Goal: Use online tool/utility: Utilize a website feature to perform a specific function

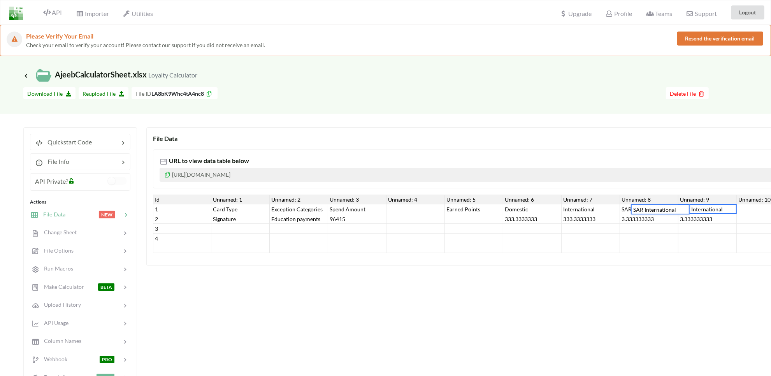
scroll to position [0, 47]
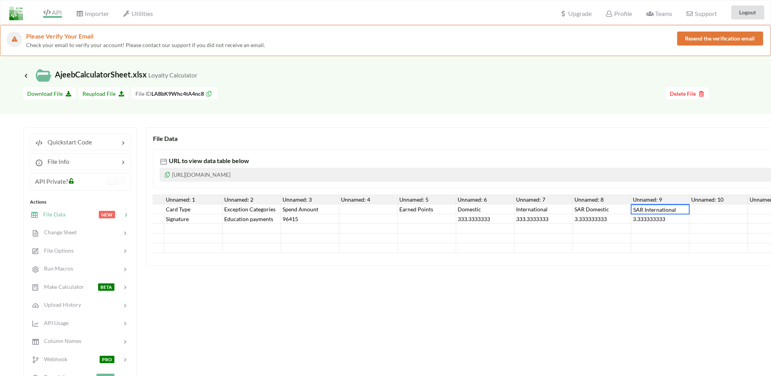
click at [51, 12] on span "API" at bounding box center [52, 13] width 19 height 9
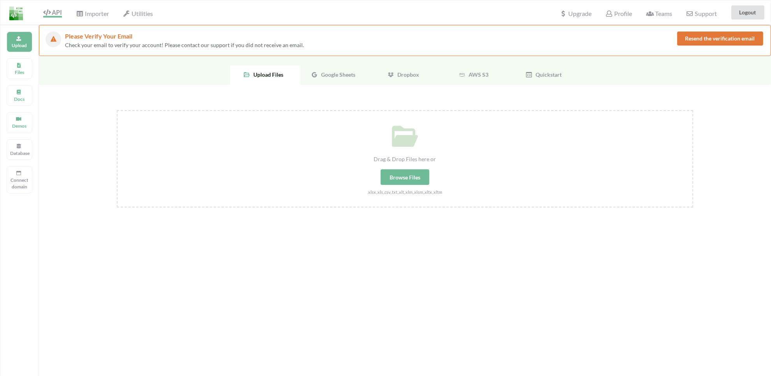
click at [412, 153] on div "Drag & Drop Files here or Browse Files .xlsx,.xls,.csv,.txt,.xlt,.xlm,.xlsm,.xl…" at bounding box center [405, 153] width 575 height 85
click at [117, 110] on input "Drag & Drop Files here or Browse Files .xlsx,.xls,.csv,.txt,.xlt,.xlm,.xlsm,.xl…" at bounding box center [117, 110] width 0 height 0
type input "C:\fakepath\AjeebCalculators.xlsx"
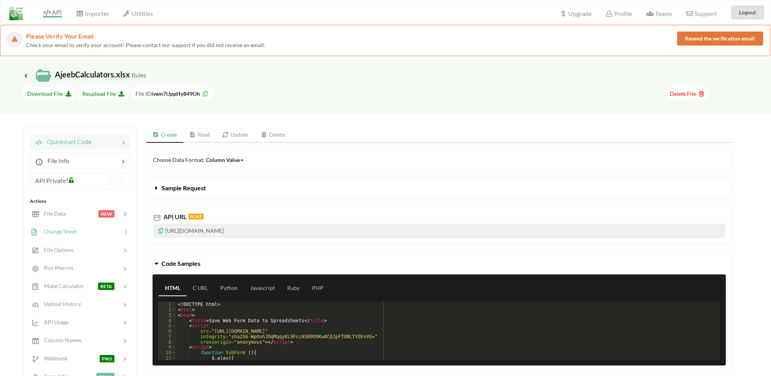
click at [51, 226] on div "Change Sheet" at bounding box center [80, 232] width 102 height 18
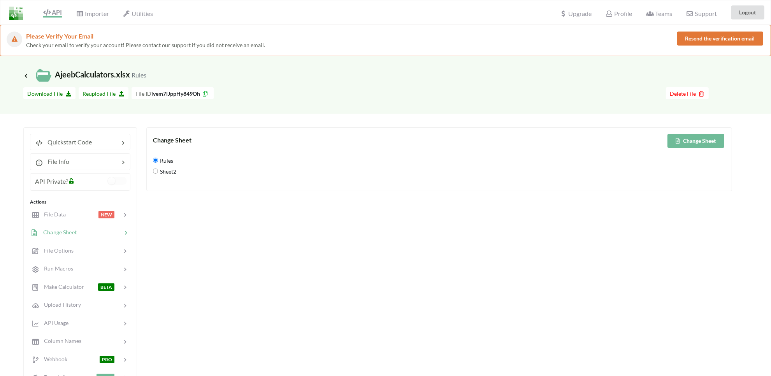
click at [164, 171] on span "Sheet2" at bounding box center [167, 172] width 18 height 16
click at [158, 171] on input "Sheet2" at bounding box center [155, 171] width 5 height 5
radio input "true"
click at [704, 132] on div "Change Sheet Change Sheet Rules Sheet2" at bounding box center [439, 159] width 586 height 64
click at [704, 141] on button "Change Sheet" at bounding box center [696, 141] width 57 height 14
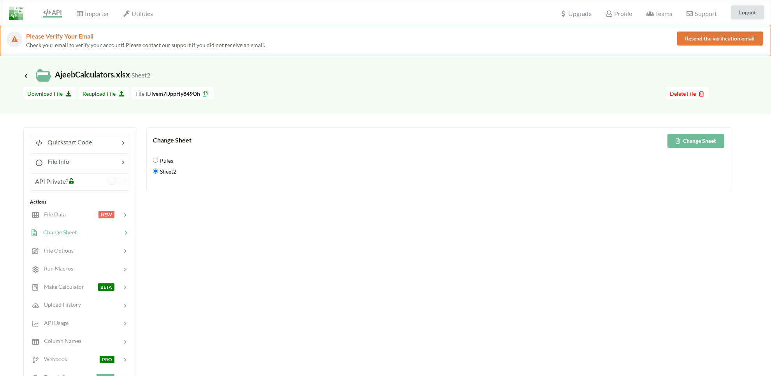
click at [51, 213] on span "File Data" at bounding box center [52, 214] width 26 height 7
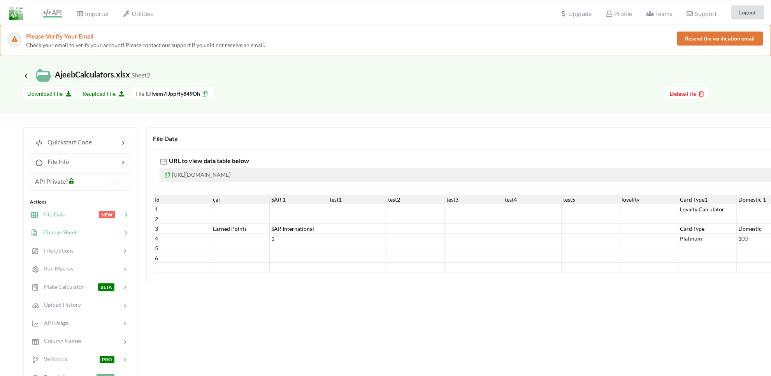
click at [81, 238] on div "Change Sheet" at bounding box center [80, 233] width 102 height 18
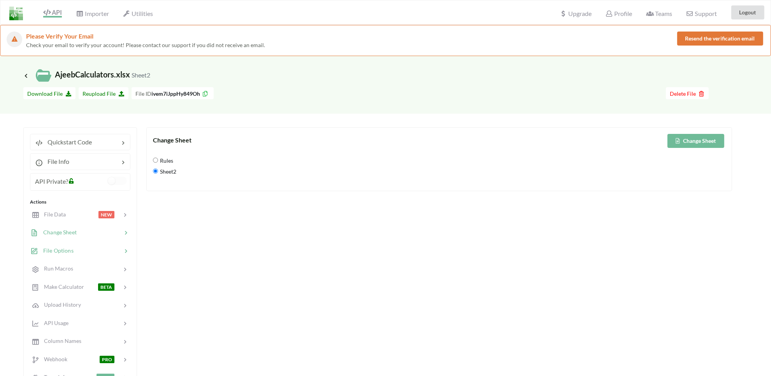
click at [51, 259] on div "File Options" at bounding box center [80, 250] width 102 height 18
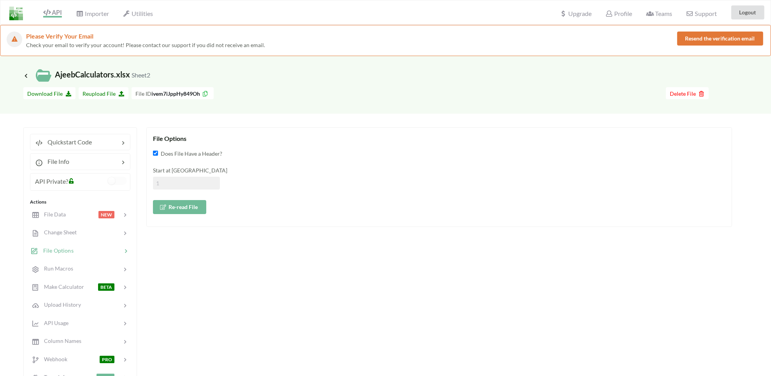
click at [178, 186] on input at bounding box center [186, 183] width 67 height 13
type input "2"
click at [173, 211] on button "Re-read File" at bounding box center [179, 207] width 53 height 14
click at [76, 216] on div at bounding box center [81, 214] width 33 height 9
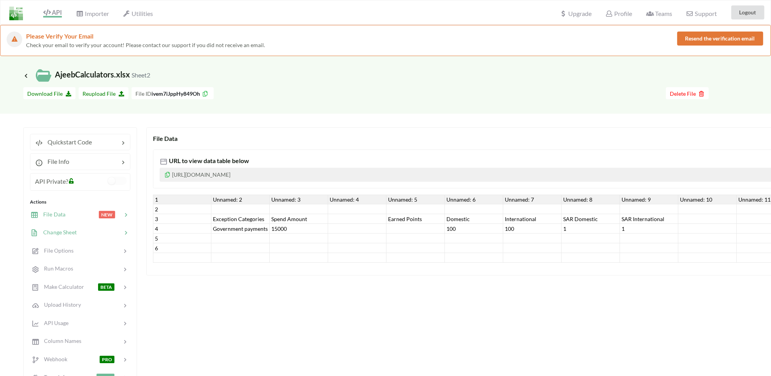
click at [61, 232] on span "Change Sheet" at bounding box center [58, 232] width 38 height 7
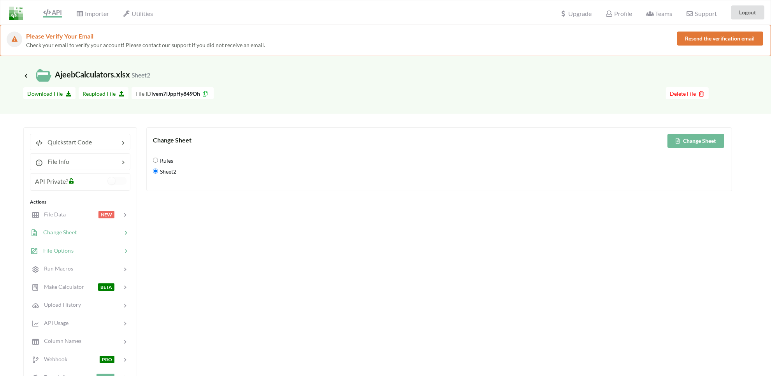
click at [55, 248] on span "File Options" at bounding box center [56, 250] width 35 height 7
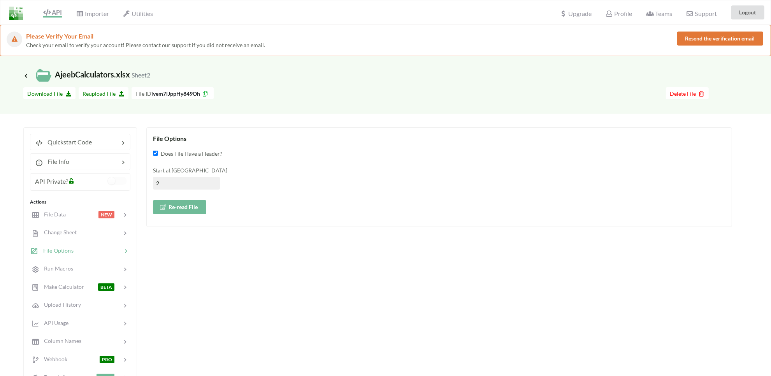
click at [169, 184] on input "2" at bounding box center [186, 183] width 67 height 13
type input "3"
click at [169, 210] on button "Re-read File" at bounding box center [179, 207] width 53 height 14
click at [56, 218] on div "File Data" at bounding box center [48, 214] width 35 height 9
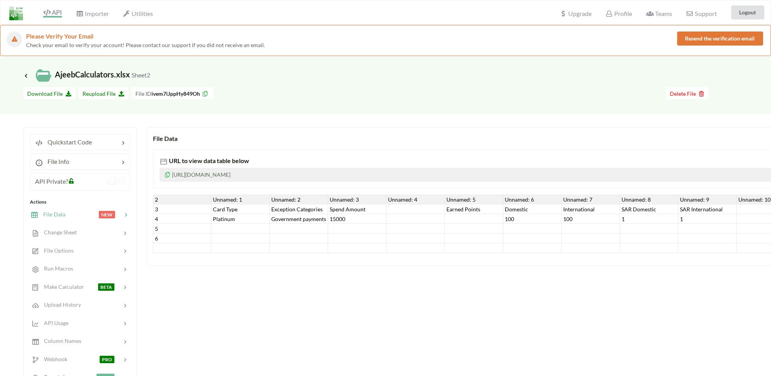
click at [228, 211] on div "Card Type" at bounding box center [240, 209] width 58 height 10
click at [225, 217] on div "Platinum" at bounding box center [240, 219] width 58 height 10
click at [175, 218] on div "4" at bounding box center [182, 219] width 58 height 10
click at [299, 219] on div "Government payments" at bounding box center [299, 219] width 58 height 10
click at [354, 219] on div "15000" at bounding box center [357, 219] width 58 height 10
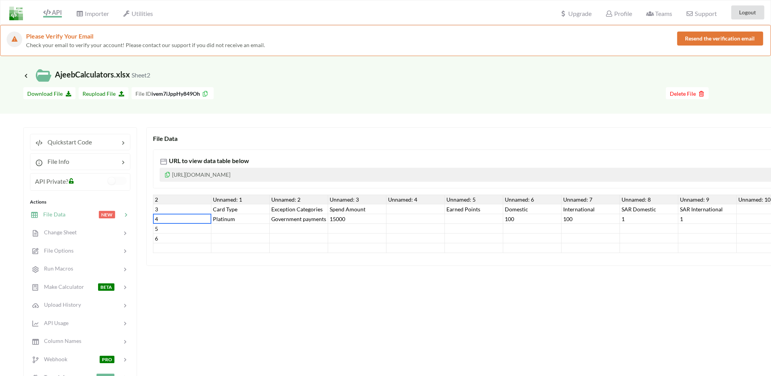
click at [159, 219] on div "4" at bounding box center [182, 219] width 58 height 10
click at [188, 215] on div "4" at bounding box center [182, 219] width 58 height 10
click at [61, 143] on span "Quickstart Code" at bounding box center [67, 141] width 49 height 7
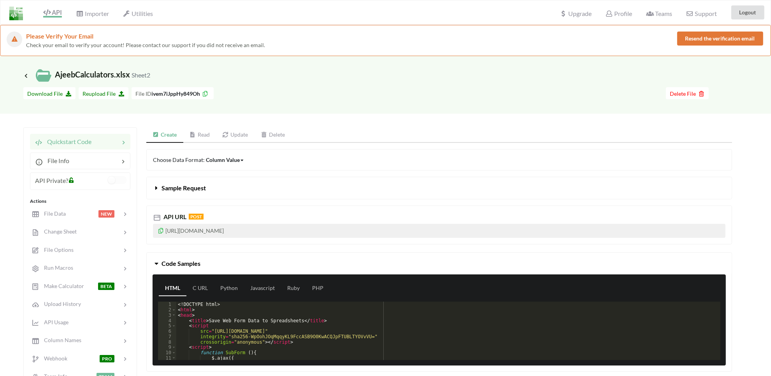
click at [246, 232] on p "https://api.apispreadsheets.com/data/ivem7iJppHy849Oh/" at bounding box center [439, 231] width 573 height 14
copy p "https://api.apispreadsheets.com/data/ivem7iJppHy849Oh/"
click at [207, 227] on p "https://api.apispreadsheets.com/data/ivem7iJppHy849Oh/" at bounding box center [439, 231] width 573 height 14
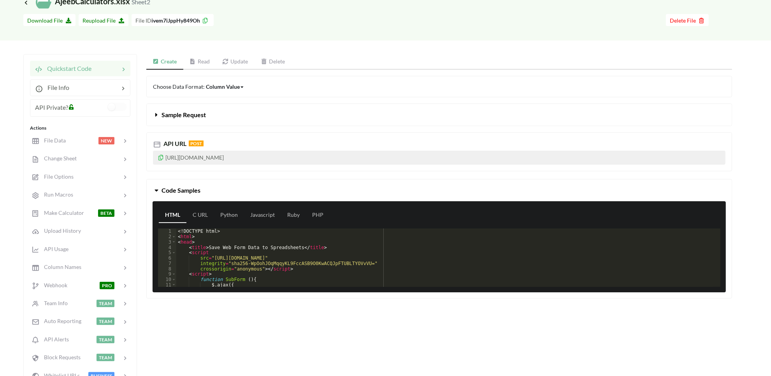
scroll to position [97, 0]
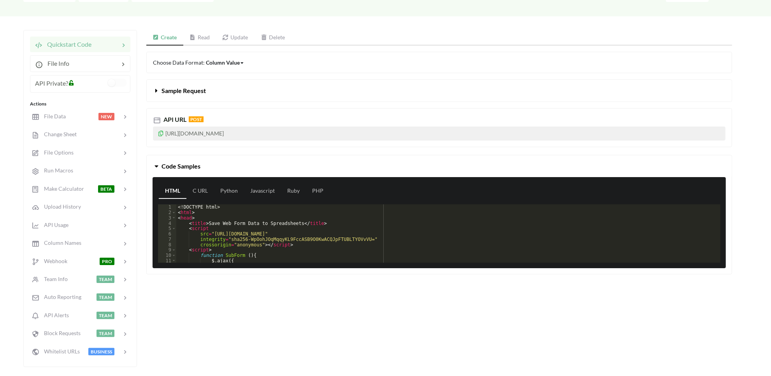
click at [157, 85] on button "Sample Request" at bounding box center [439, 91] width 585 height 22
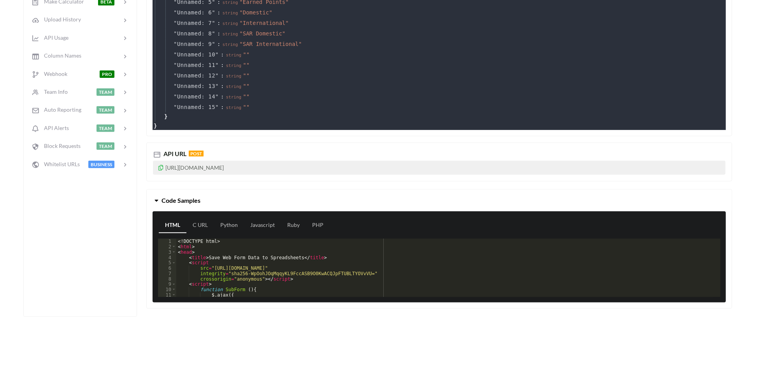
scroll to position [0, 0]
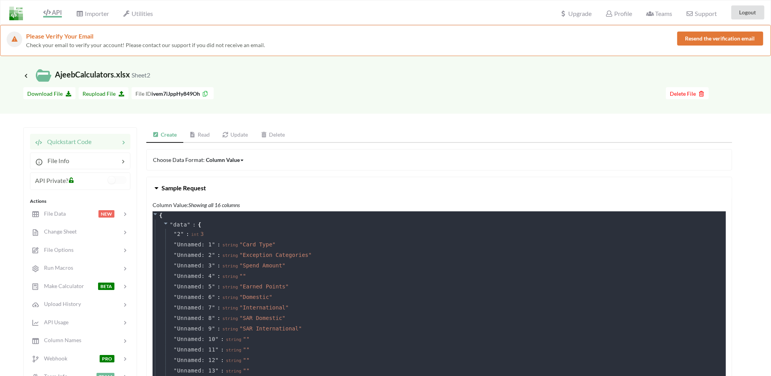
click at [236, 141] on link "Update" at bounding box center [235, 135] width 39 height 16
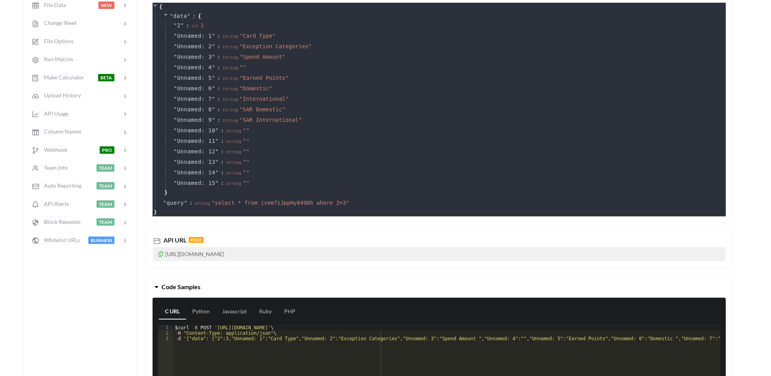
scroll to position [243, 0]
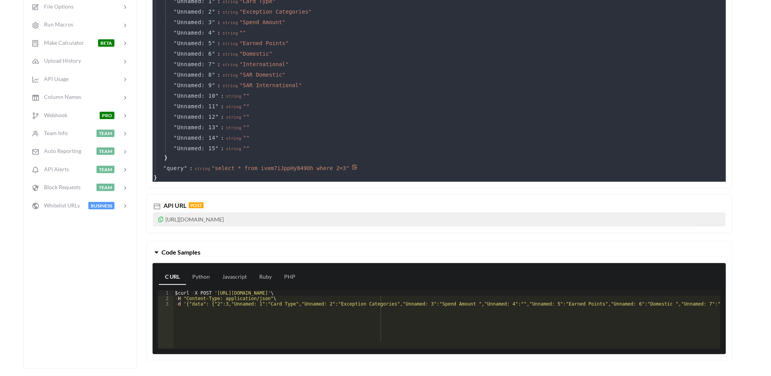
click at [273, 167] on span "" select * from ivem7iJppHy849Oh where 2=3 "" at bounding box center [281, 168] width 138 height 6
copy span "ivem7iJppHy849Oh"
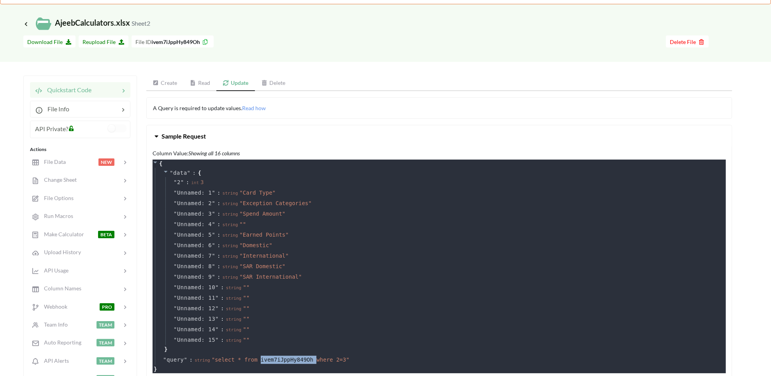
scroll to position [49, 0]
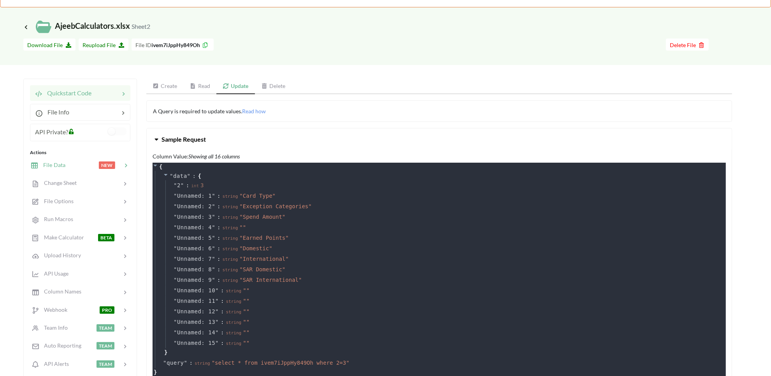
click at [60, 162] on span "File Data" at bounding box center [52, 165] width 27 height 7
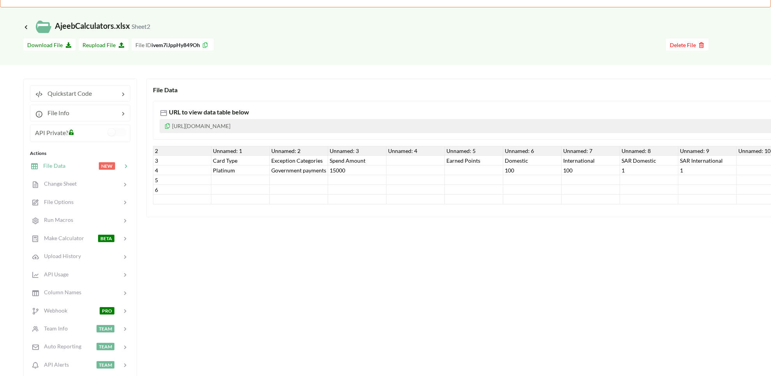
click at [180, 149] on div "2" at bounding box center [182, 151] width 58 height 10
click at [164, 173] on div "4" at bounding box center [182, 170] width 58 height 10
click at [221, 153] on div "Unnamed: 1" at bounding box center [240, 151] width 58 height 10
click at [222, 158] on div "Card Type" at bounding box center [240, 161] width 58 height 10
click at [197, 167] on div "4" at bounding box center [182, 170] width 58 height 10
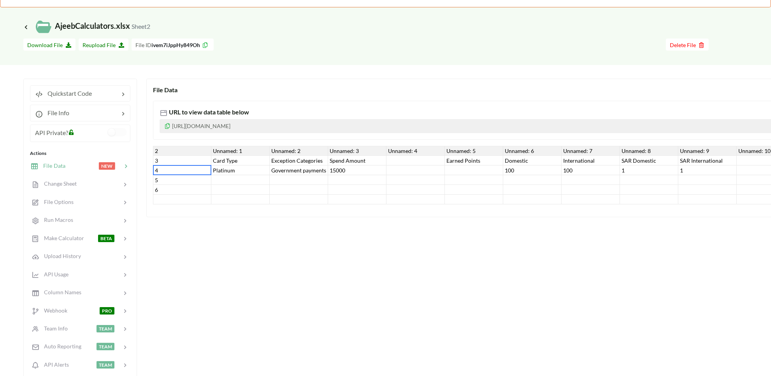
click at [166, 152] on div "2" at bounding box center [182, 151] width 58 height 10
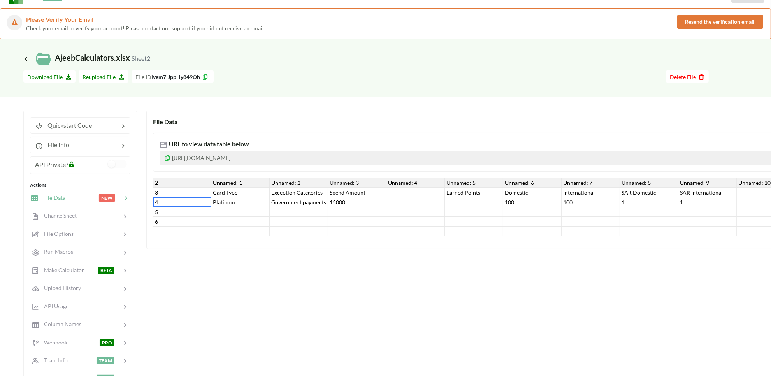
scroll to position [0, 0]
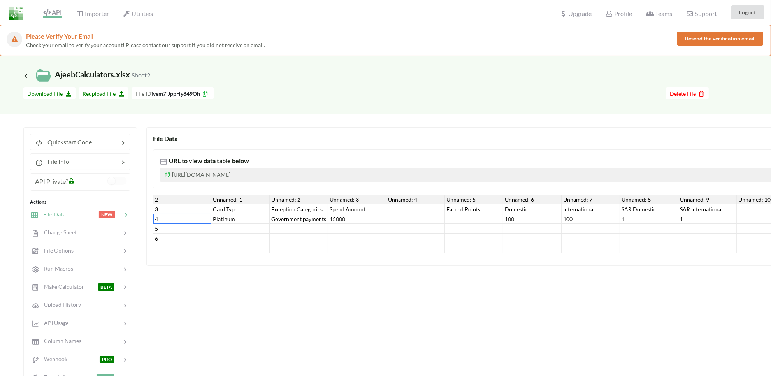
click at [53, 18] on div "API" at bounding box center [49, 12] width 35 height 15
click at [56, 14] on span "API" at bounding box center [52, 13] width 19 height 9
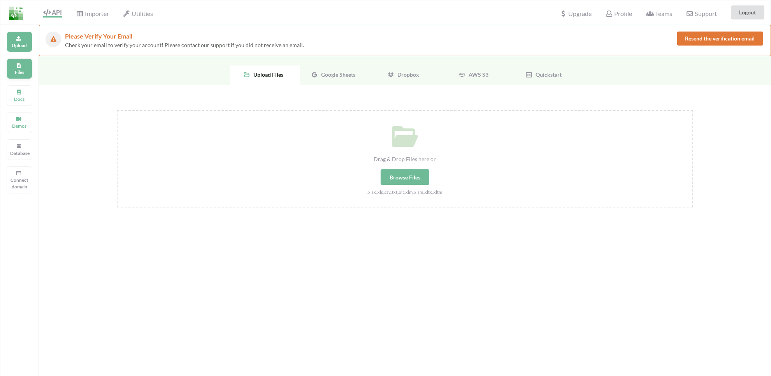
click at [16, 67] on icon at bounding box center [18, 64] width 5 height 5
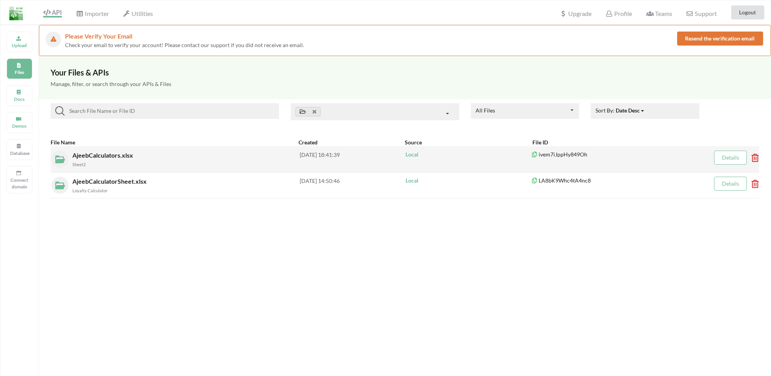
click at [754, 157] on icon at bounding box center [753, 155] width 2 height 3
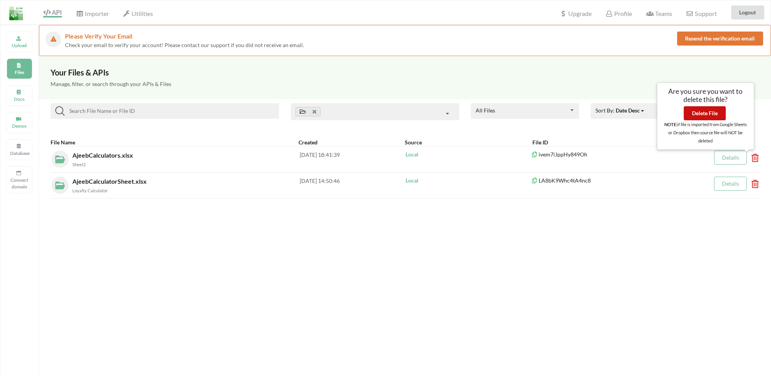
click at [702, 111] on button "Delete File" at bounding box center [705, 113] width 42 height 14
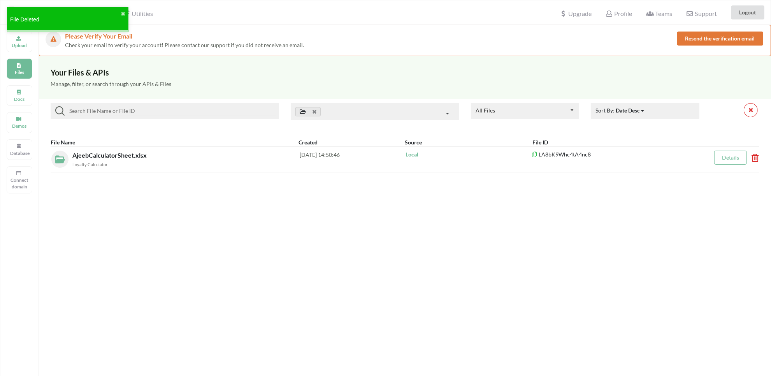
click at [9, 52] on div "Upload" at bounding box center [20, 42] width 26 height 21
click at [12, 47] on p "Upload" at bounding box center [19, 45] width 19 height 7
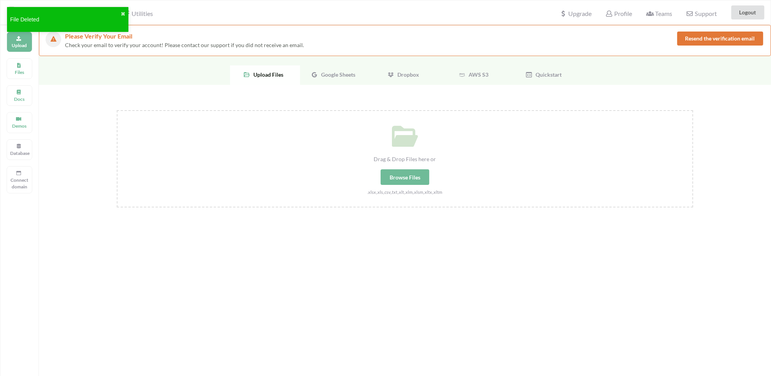
click at [398, 178] on div "Browse Files" at bounding box center [405, 177] width 49 height 16
click at [117, 110] on input "Drag & Drop Files here or Browse Files .xlsx,.xls,.csv,.txt,.xlt,.xlm,.xlsm,.xl…" at bounding box center [117, 110] width 0 height 0
type input "C:\fakepath\AjeebCalculators (1).xlsx"
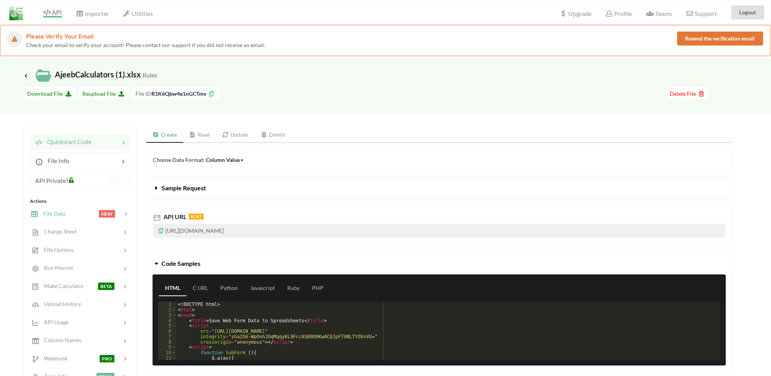
click at [63, 217] on span "File Data" at bounding box center [52, 213] width 27 height 7
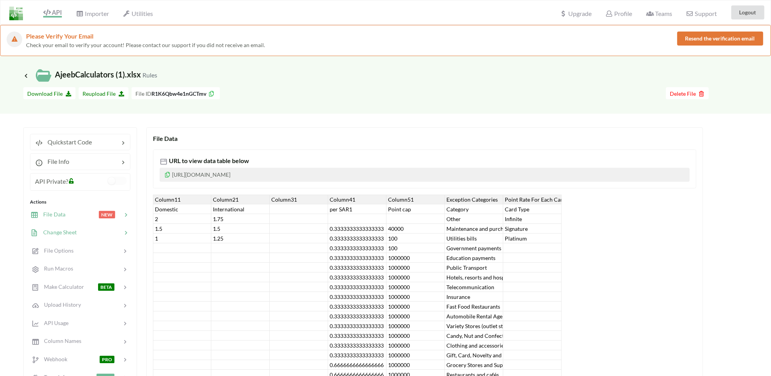
click at [68, 232] on span "Change Sheet" at bounding box center [58, 232] width 38 height 7
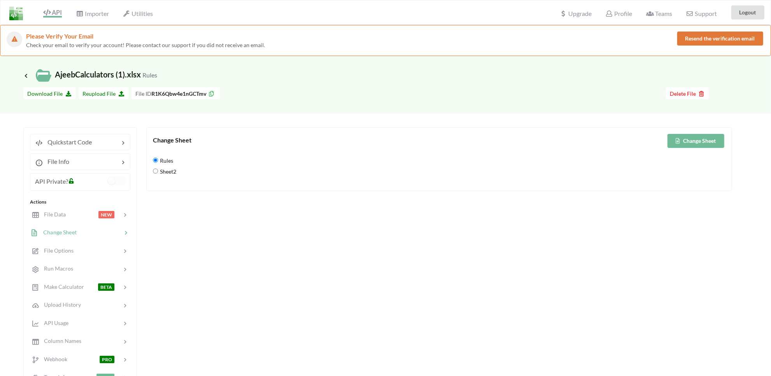
click at [173, 169] on span "Sheet2" at bounding box center [167, 172] width 18 height 16
click at [158, 169] on input "Sheet2" at bounding box center [155, 171] width 5 height 5
radio input "true"
click at [687, 135] on button "Change Sheet" at bounding box center [696, 141] width 57 height 14
click at [51, 251] on span "File Options" at bounding box center [56, 250] width 34 height 7
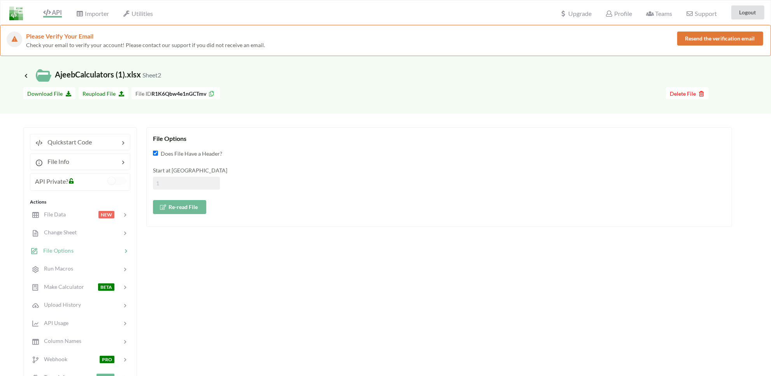
click at [190, 182] on input at bounding box center [186, 183] width 67 height 13
type input "3"
click at [166, 207] on icon at bounding box center [163, 206] width 7 height 5
click at [58, 215] on span "File Data" at bounding box center [52, 214] width 27 height 7
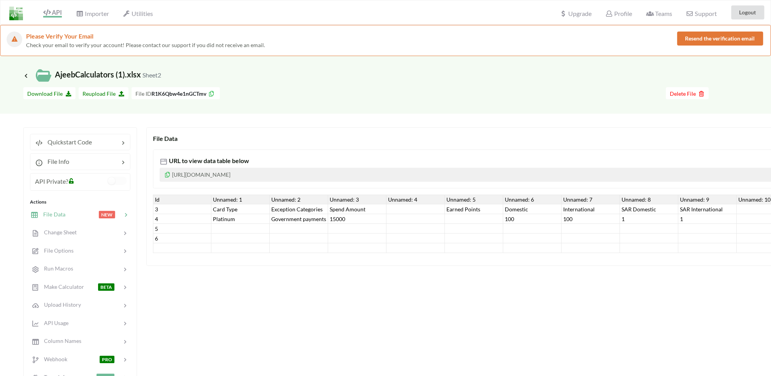
click at [160, 197] on div "Id" at bounding box center [182, 200] width 58 height 10
click at [162, 221] on div "4" at bounding box center [182, 219] width 58 height 10
click at [72, 137] on div "Quickstart Code" at bounding box center [63, 141] width 57 height 9
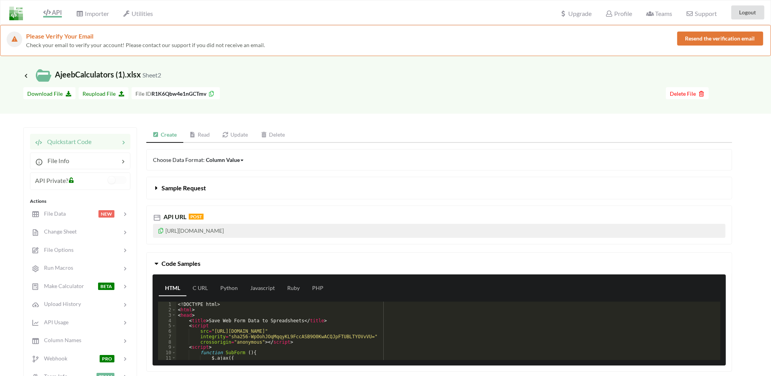
click at [196, 230] on p "[URL][DOMAIN_NAME]" at bounding box center [439, 231] width 573 height 14
click at [160, 231] on icon at bounding box center [161, 229] width 7 height 5
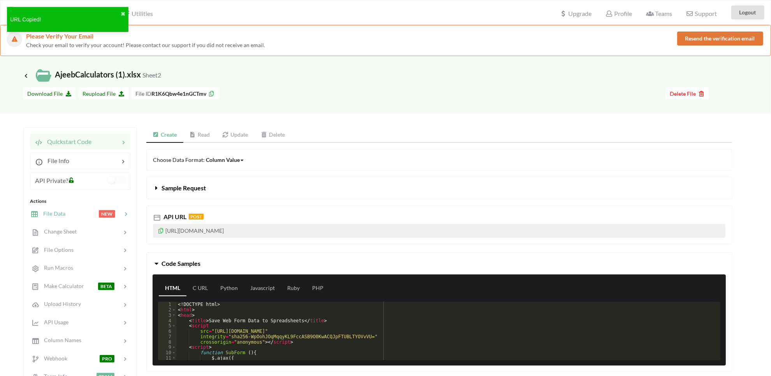
click at [53, 213] on span "File Data" at bounding box center [52, 213] width 27 height 7
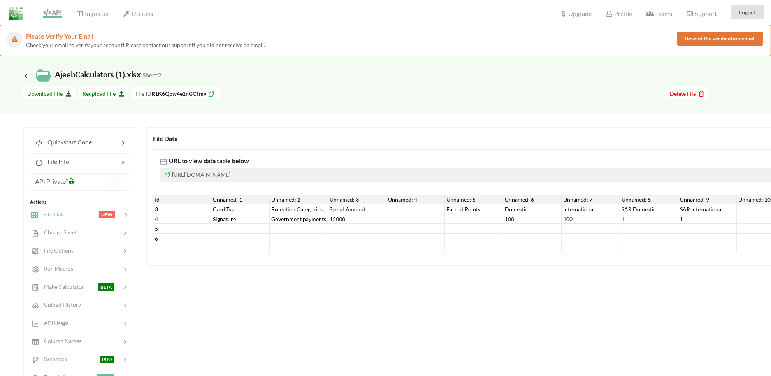
click at [305, 216] on div "Government payments" at bounding box center [299, 219] width 58 height 10
click at [349, 215] on div "15000" at bounding box center [357, 219] width 58 height 10
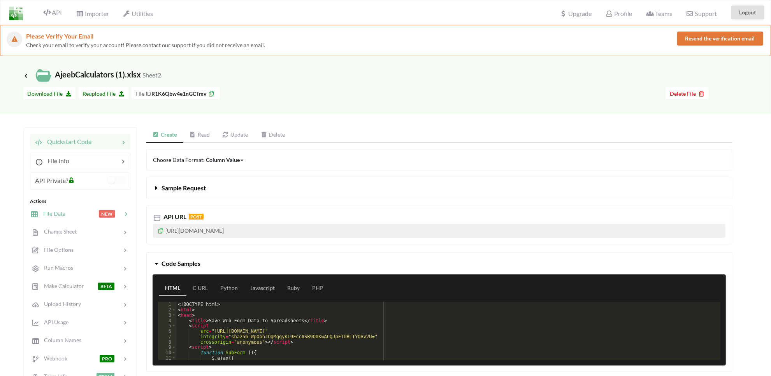
click at [55, 211] on span "File Data" at bounding box center [52, 213] width 27 height 7
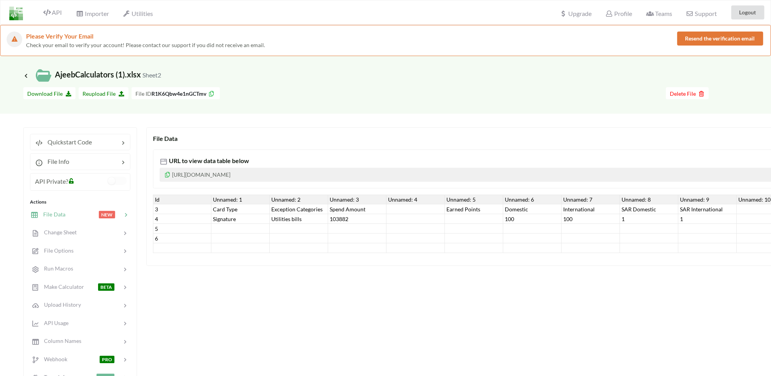
click at [522, 217] on div "100" at bounding box center [533, 219] width 58 height 10
click at [558, 217] on div "100" at bounding box center [533, 219] width 58 height 10
click at [577, 214] on div "100" at bounding box center [591, 219] width 58 height 10
click at [316, 217] on div "Utilities bills" at bounding box center [299, 219] width 58 height 10
click at [351, 217] on div "103882" at bounding box center [357, 219] width 58 height 10
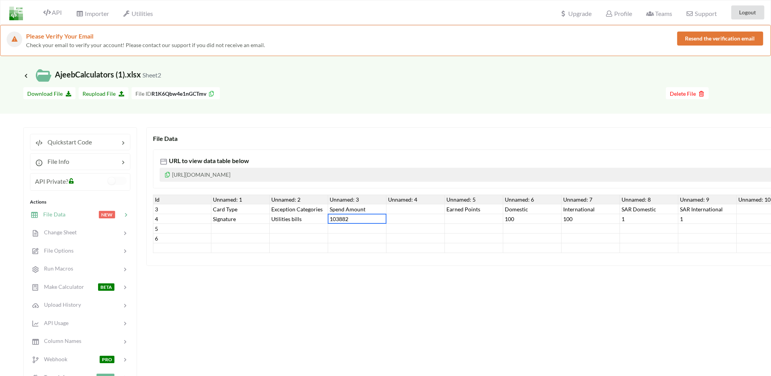
click at [565, 229] on div at bounding box center [591, 229] width 58 height 10
click at [537, 223] on div "100" at bounding box center [533, 219] width 58 height 10
click at [572, 217] on div "100" at bounding box center [591, 219] width 58 height 10
click at [333, 221] on div "103882" at bounding box center [357, 219] width 58 height 10
click at [308, 217] on div "Utilities bills" at bounding box center [299, 219] width 58 height 10
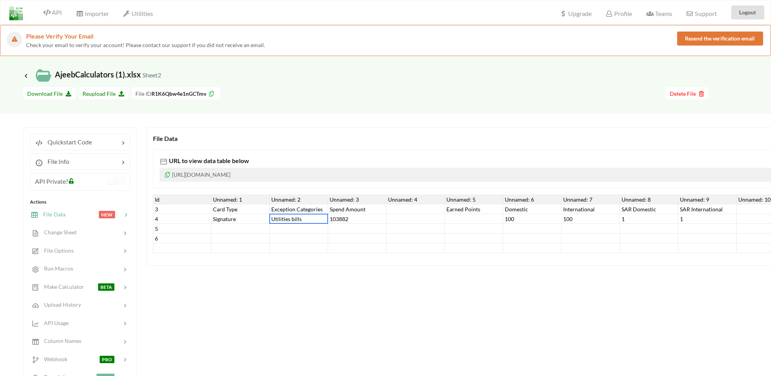
click at [224, 222] on div "Signature" at bounding box center [240, 219] width 58 height 10
click at [290, 219] on div "Utilities bills" at bounding box center [299, 219] width 58 height 10
click at [526, 219] on div "100" at bounding box center [533, 219] width 58 height 10
click at [560, 221] on div "100" at bounding box center [533, 219] width 58 height 10
click at [584, 220] on div "100" at bounding box center [591, 219] width 58 height 10
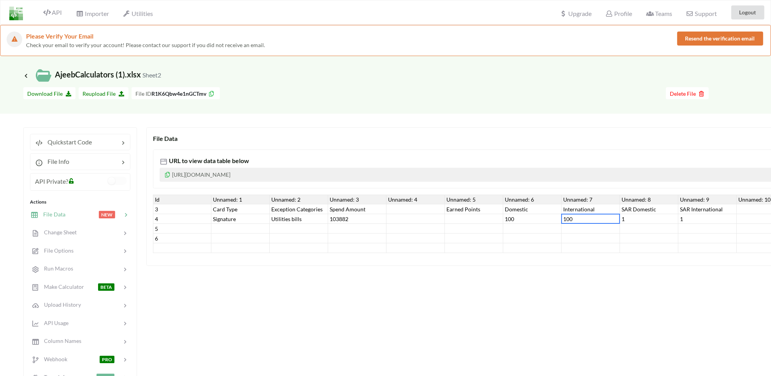
click at [623, 215] on div "1" at bounding box center [649, 219] width 58 height 10
click at [650, 215] on div "1" at bounding box center [649, 219] width 58 height 10
click at [682, 215] on div "1" at bounding box center [708, 219] width 58 height 10
click at [688, 209] on div "SAR International" at bounding box center [708, 209] width 58 height 10
click at [688, 201] on div "Unnamed: 9" at bounding box center [708, 200] width 58 height 10
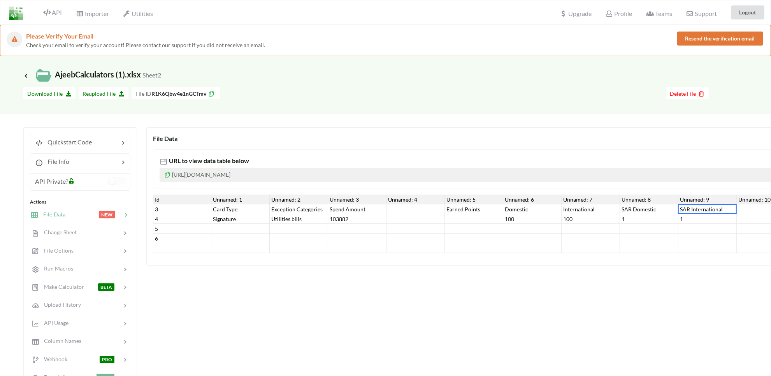
click at [680, 199] on div "Unnamed: 9" at bounding box center [708, 200] width 58 height 10
click at [647, 199] on div "Unnamed: 8" at bounding box center [649, 200] width 58 height 10
click at [584, 199] on div "Unnamed: 7" at bounding box center [591, 200] width 58 height 10
drag, startPoint x: 548, startPoint y: 197, endPoint x: 503, endPoint y: 202, distance: 45.1
click at [547, 197] on div "Unnamed: 6" at bounding box center [533, 200] width 58 height 10
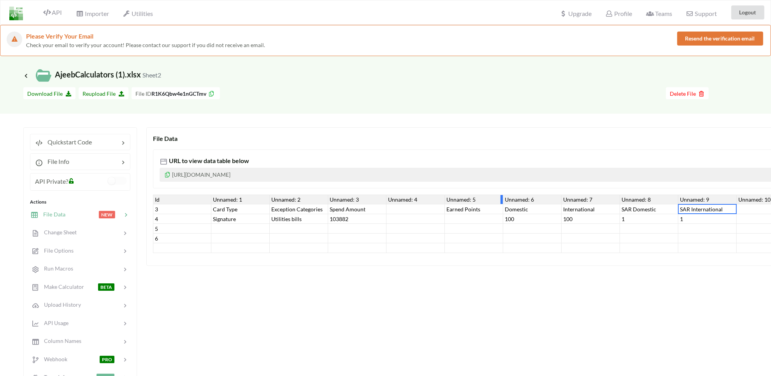
click at [503, 202] on div at bounding box center [502, 199] width 2 height 9
click at [454, 204] on div "Earned Points" at bounding box center [474, 209] width 58 height 10
click at [395, 209] on div at bounding box center [416, 209] width 58 height 10
click at [324, 209] on div "Exception Categories" at bounding box center [299, 209] width 58 height 10
click at [306, 223] on div "Utilities bills" at bounding box center [299, 219] width 58 height 10
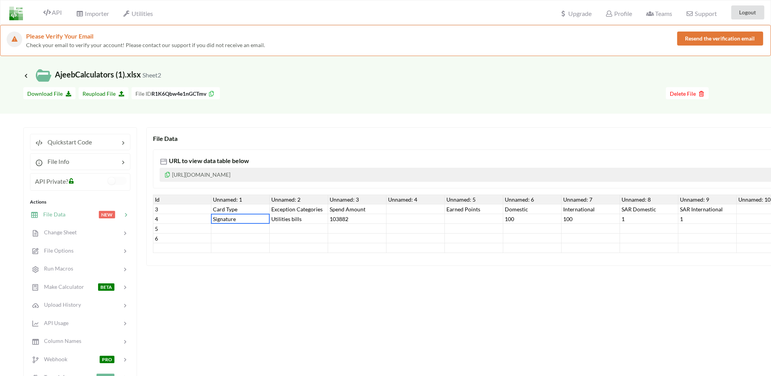
click at [258, 220] on div "Signature" at bounding box center [240, 219] width 58 height 10
click at [234, 213] on div "Card Type" at bounding box center [240, 209] width 58 height 10
click at [231, 212] on div "Card Type" at bounding box center [240, 209] width 58 height 10
click at [282, 222] on div "Utilities bills" at bounding box center [299, 219] width 58 height 10
click at [304, 215] on div "Utilities bills" at bounding box center [299, 219] width 58 height 10
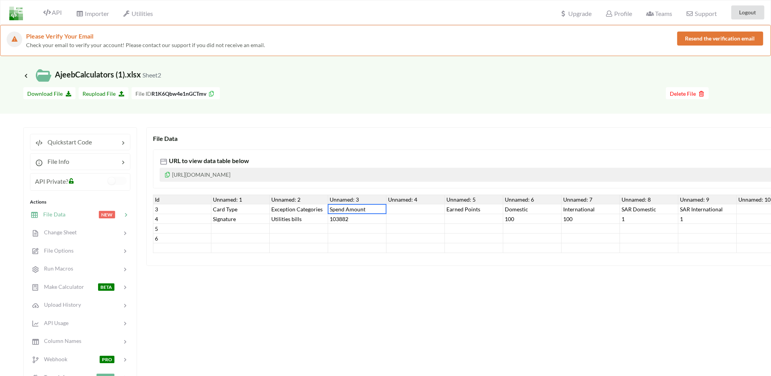
click at [335, 209] on div "Spend Amount" at bounding box center [357, 209] width 58 height 10
click at [349, 218] on div "103882" at bounding box center [357, 219] width 58 height 10
click at [517, 217] on div "100" at bounding box center [533, 219] width 58 height 10
click at [570, 215] on div "100" at bounding box center [591, 219] width 58 height 10
click at [631, 219] on div "1" at bounding box center [649, 219] width 58 height 10
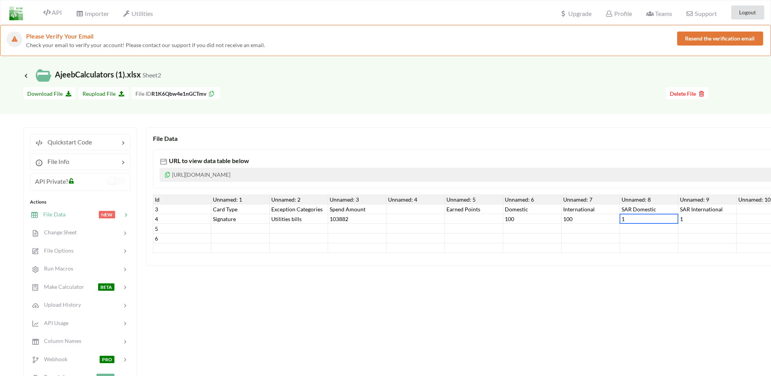
click at [697, 225] on div at bounding box center [708, 229] width 58 height 10
click at [693, 216] on div "1" at bounding box center [708, 219] width 58 height 10
click at [694, 211] on div "SAR International" at bounding box center [708, 209] width 58 height 10
click at [648, 207] on div "SAR Domestic" at bounding box center [649, 209] width 58 height 10
click at [570, 209] on div "International" at bounding box center [591, 209] width 58 height 10
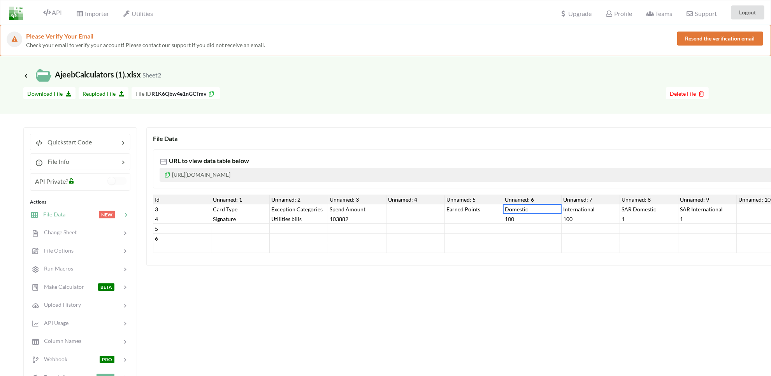
click at [526, 213] on div "Domestic" at bounding box center [533, 209] width 58 height 10
click at [516, 215] on div "100" at bounding box center [533, 219] width 58 height 10
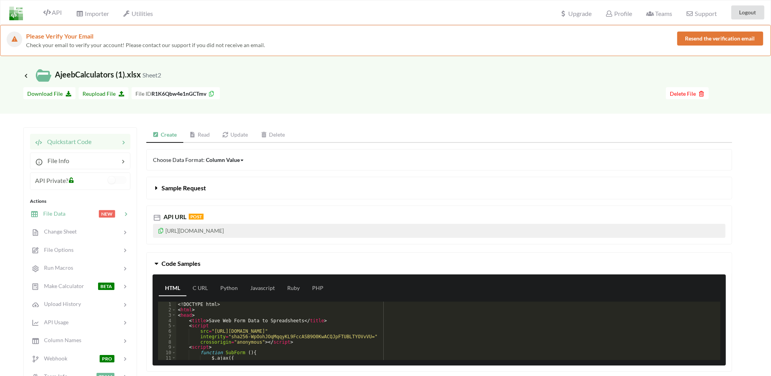
click at [70, 208] on div "File Data NEW" at bounding box center [80, 213] width 102 height 18
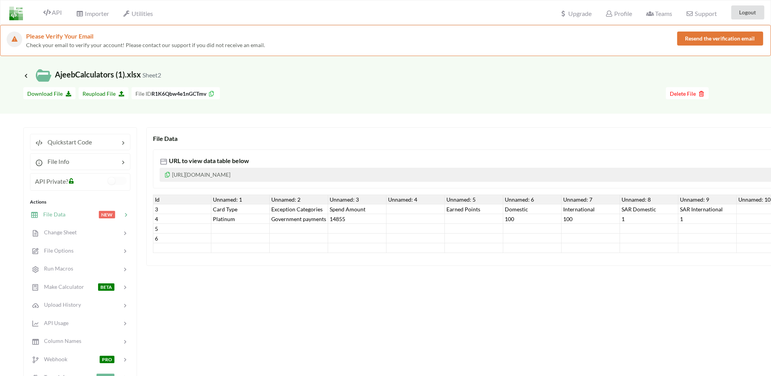
click at [292, 215] on div "Government payments" at bounding box center [299, 219] width 58 height 10
click at [238, 217] on div "Platinum" at bounding box center [240, 219] width 58 height 10
click at [332, 218] on div "14855" at bounding box center [357, 219] width 58 height 10
click at [523, 215] on div "100" at bounding box center [533, 219] width 58 height 10
click at [575, 213] on div "International" at bounding box center [591, 209] width 58 height 10
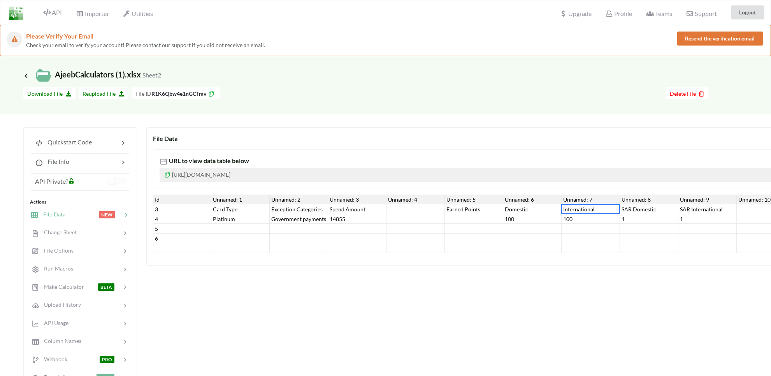
click at [616, 214] on div "100" at bounding box center [591, 219] width 58 height 10
click at [643, 217] on div "1" at bounding box center [649, 219] width 58 height 10
click at [682, 222] on div "1" at bounding box center [708, 219] width 58 height 10
click at [537, 210] on div "Domestic" at bounding box center [533, 209] width 58 height 10
click at [575, 217] on div "100" at bounding box center [591, 219] width 58 height 10
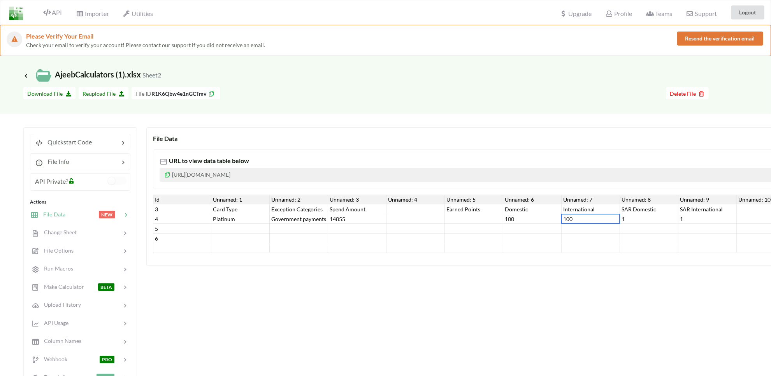
click at [517, 217] on div "100" at bounding box center [533, 219] width 58 height 10
click at [628, 217] on div "1" at bounding box center [649, 219] width 58 height 10
drag, startPoint x: 664, startPoint y: 217, endPoint x: 683, endPoint y: 221, distance: 19.9
click at [673, 219] on div "1" at bounding box center [649, 219] width 58 height 10
click at [688, 222] on div "1" at bounding box center [708, 219] width 58 height 10
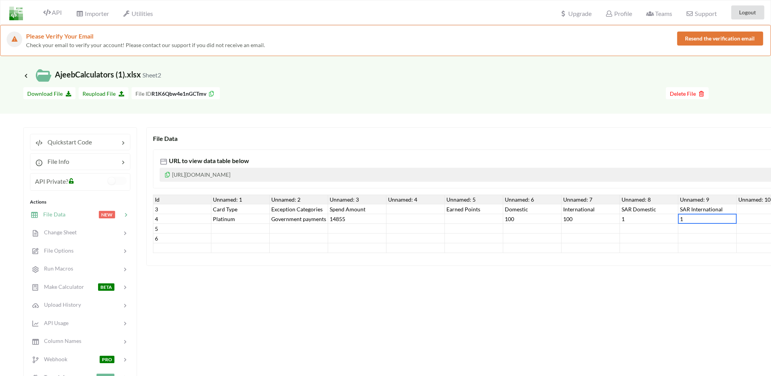
click at [688, 222] on div "1" at bounding box center [708, 219] width 58 height 10
click at [688, 222] on input "1" at bounding box center [708, 219] width 54 height 9
click at [643, 215] on div "1" at bounding box center [649, 219] width 58 height 10
click at [562, 225] on div at bounding box center [591, 229] width 58 height 10
click at [461, 225] on div at bounding box center [474, 229] width 58 height 10
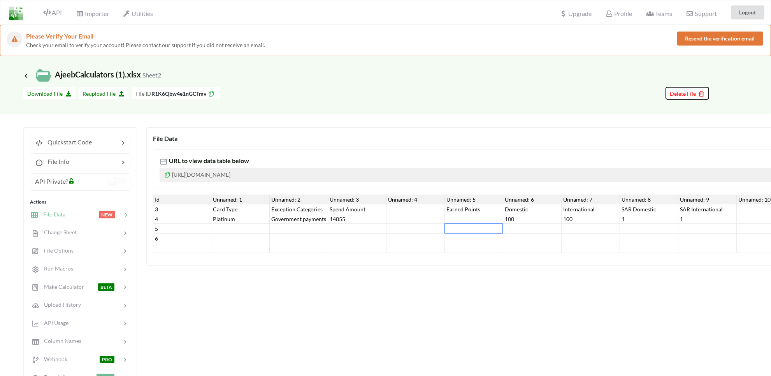
drag, startPoint x: 692, startPoint y: 92, endPoint x: 581, endPoint y: 92, distance: 111.0
click at [581, 92] on div "Download hidden Download File Reupload File File ID R1K6Qbw4e1nGCTmv Delete File" at bounding box center [385, 94] width 725 height 15
click at [581, 92] on div at bounding box center [443, 94] width 446 height 15
drag, startPoint x: 727, startPoint y: 38, endPoint x: 509, endPoint y: 90, distance: 224.4
click at [509, 90] on div "Please Verify Your Email Check your email to verify your account! Please contac…" at bounding box center [385, 366] width 771 height 682
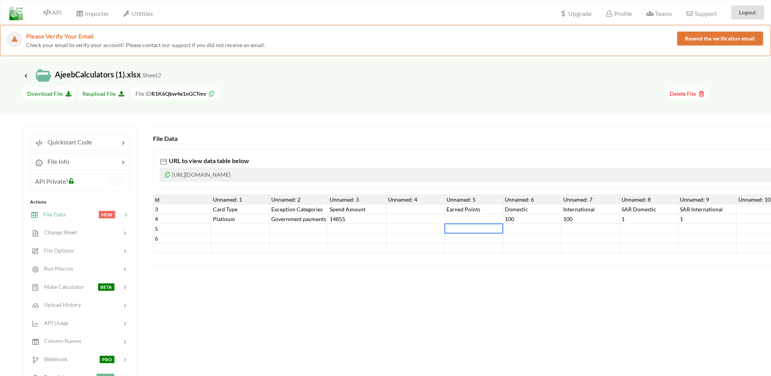
click at [509, 90] on div at bounding box center [443, 94] width 446 height 15
click at [254, 174] on p "[URL][DOMAIN_NAME]" at bounding box center [597, 175] width 874 height 14
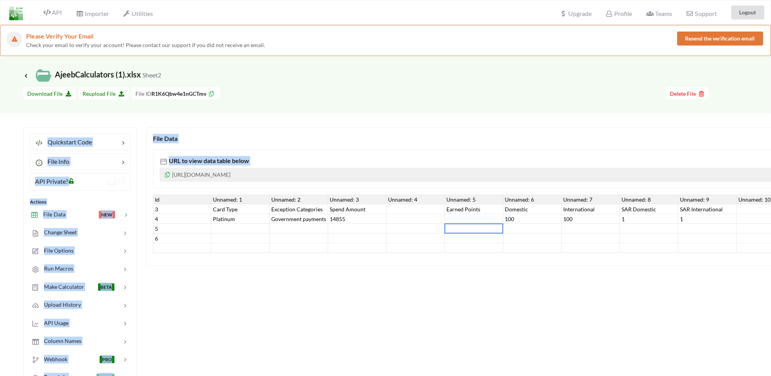
click at [254, 174] on p "[URL][DOMAIN_NAME]" at bounding box center [597, 175] width 874 height 14
click at [279, 174] on p "[URL][DOMAIN_NAME]" at bounding box center [597, 175] width 874 height 14
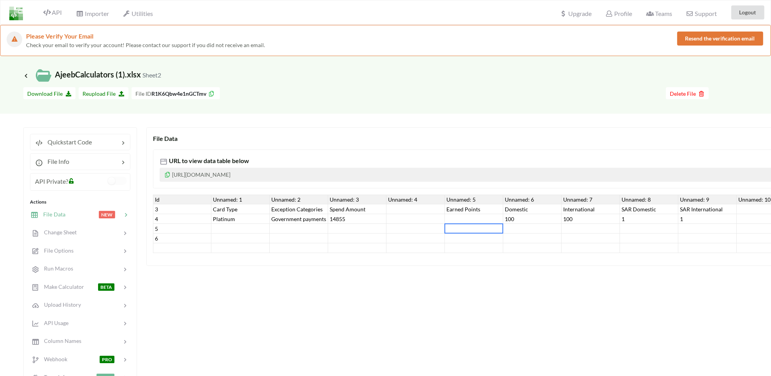
click at [354, 218] on div "14855" at bounding box center [357, 219] width 58 height 10
click at [90, 160] on div at bounding box center [94, 161] width 50 height 9
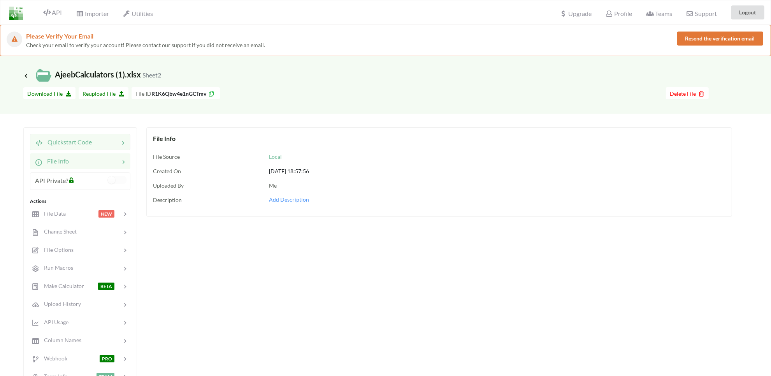
click at [76, 147] on div "Quickstart Code" at bounding box center [80, 142] width 100 height 16
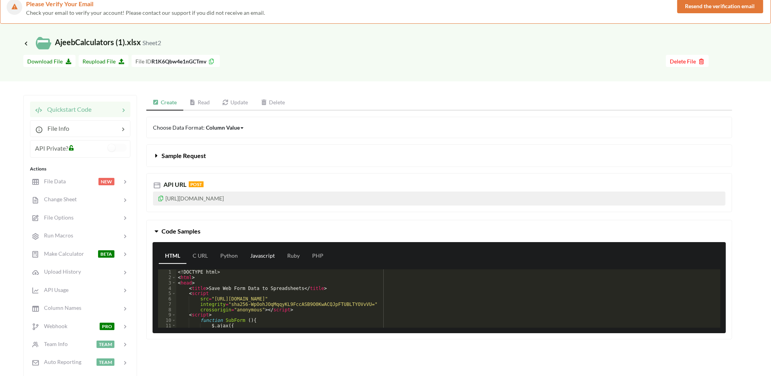
scroll to position [49, 0]
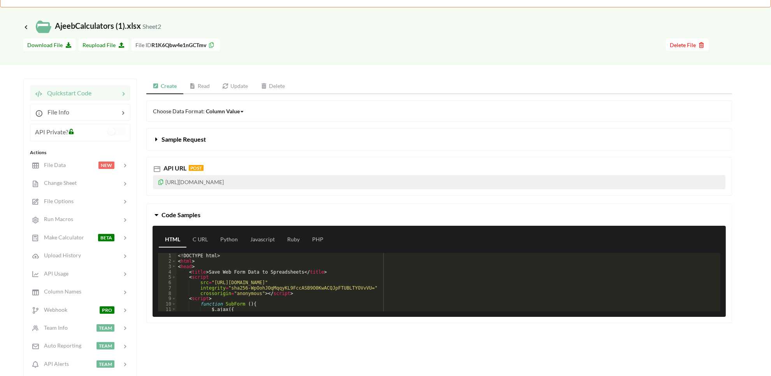
click at [229, 79] on div "Create Read Update Delete" at bounding box center [439, 87] width 586 height 16
click at [232, 82] on link "Update" at bounding box center [235, 87] width 39 height 16
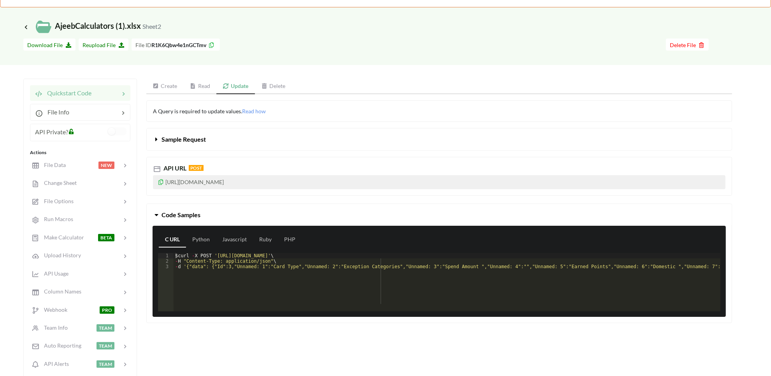
click at [170, 132] on button "Sample Request" at bounding box center [439, 140] width 585 height 22
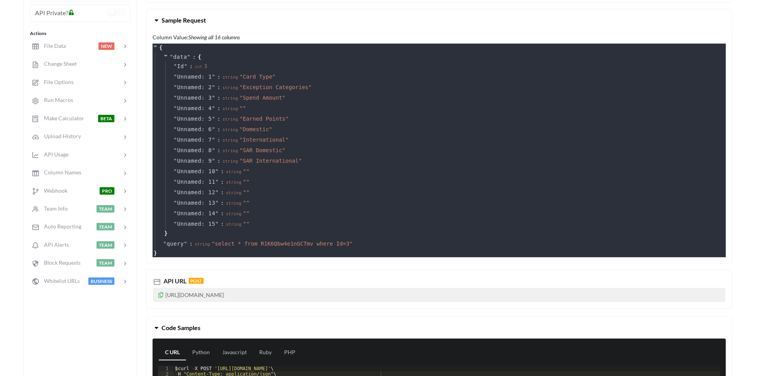
scroll to position [146, 0]
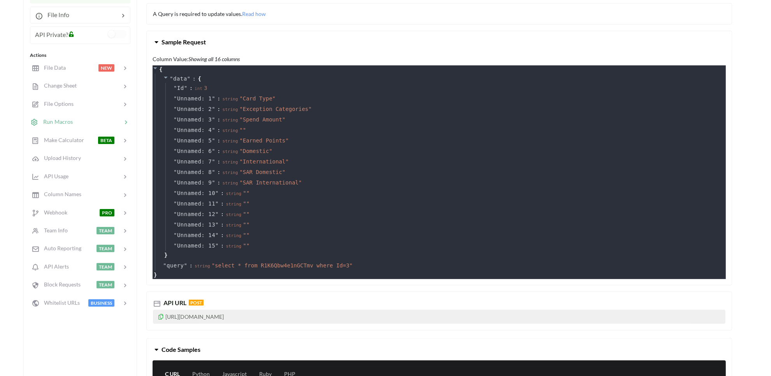
click at [55, 123] on span "Run Macros" at bounding box center [56, 121] width 35 height 7
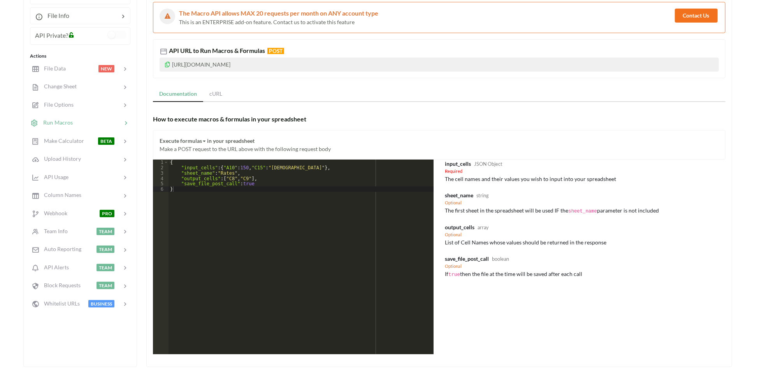
scroll to position [146, 0]
click at [218, 182] on div "{ "input_cells" : { "A10" : 150 , "C15" : "Male" } , "sheet_name" : "Rates" , "…" at bounding box center [301, 262] width 265 height 206
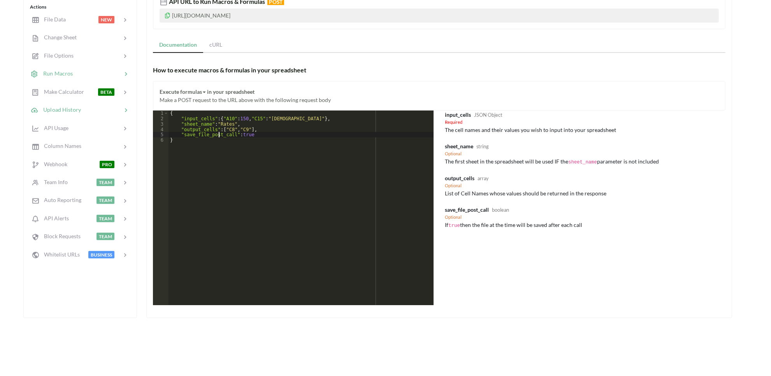
click at [60, 112] on div "Upload History" at bounding box center [56, 110] width 51 height 9
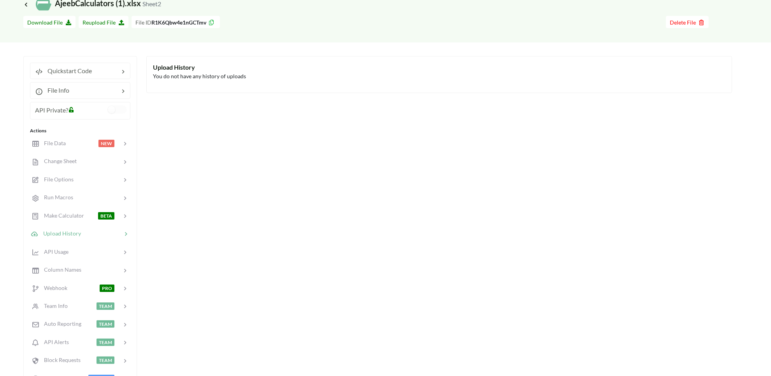
scroll to position [0, 0]
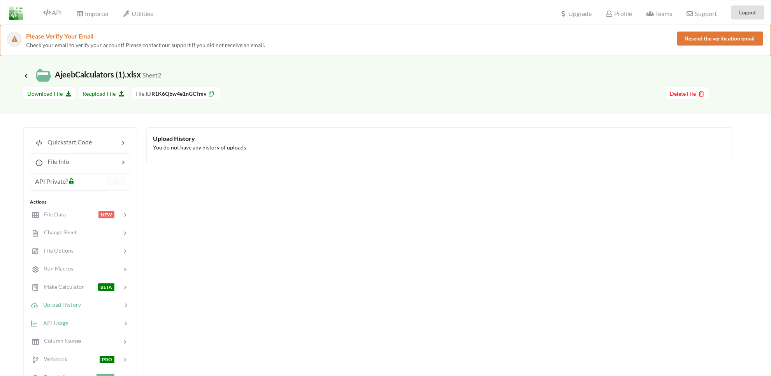
click at [53, 320] on span "API Usage" at bounding box center [54, 322] width 30 height 7
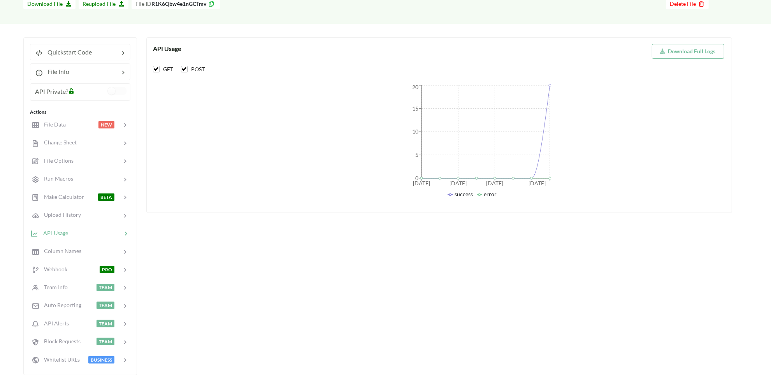
scroll to position [97, 0]
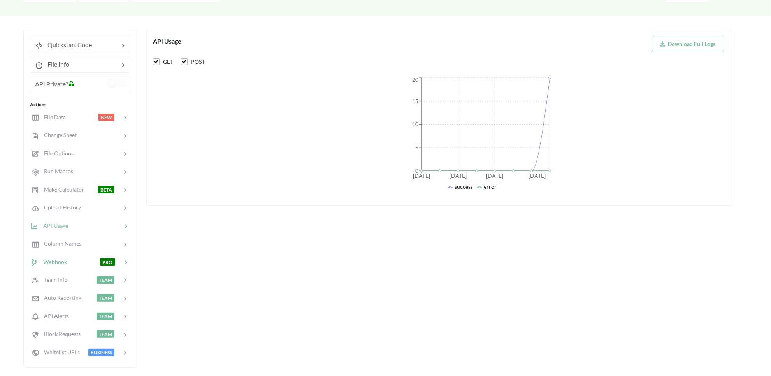
click at [76, 260] on div at bounding box center [83, 261] width 33 height 9
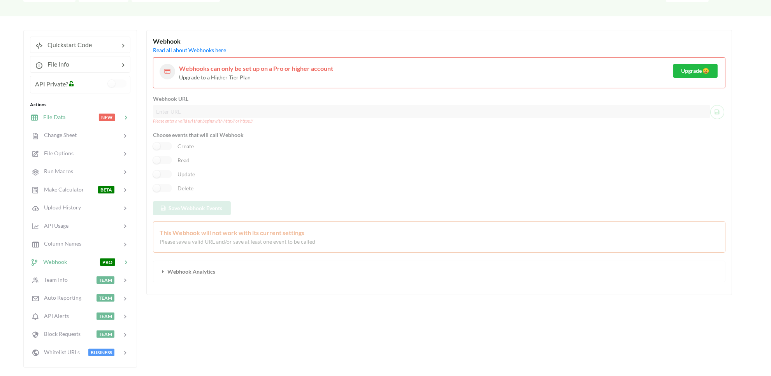
click at [62, 112] on div "File Data NEW" at bounding box center [80, 117] width 102 height 18
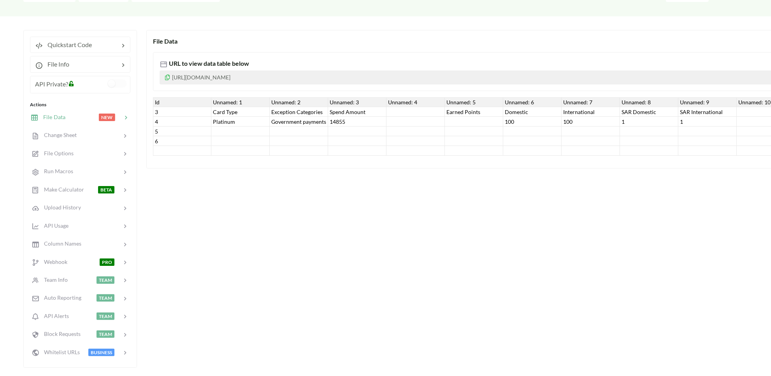
drag, startPoint x: 257, startPoint y: 162, endPoint x: 293, endPoint y: 162, distance: 35.4
click at [293, 162] on div "File Data URL to view data table below https://www.apispreadsheets.com/table/R1…" at bounding box center [596, 99] width 900 height 139
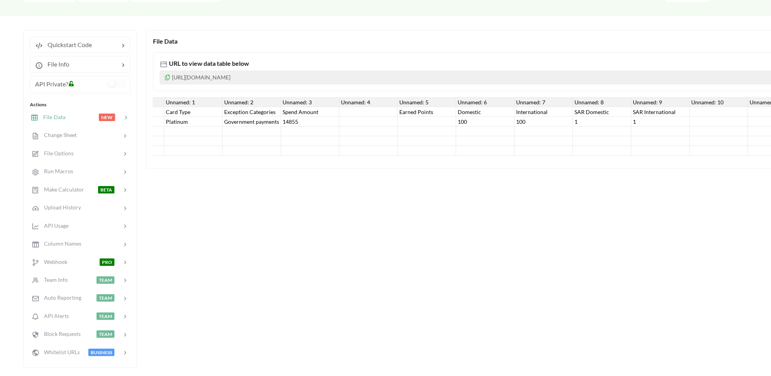
scroll to position [0, 0]
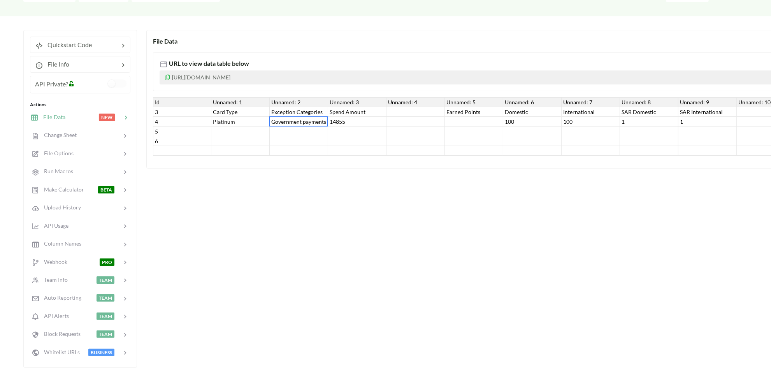
click at [307, 119] on div "Government payments" at bounding box center [299, 122] width 58 height 10
click at [255, 120] on div "Platinum" at bounding box center [240, 122] width 58 height 10
click at [241, 112] on div "Card Type" at bounding box center [240, 112] width 58 height 10
